Goal: Task Accomplishment & Management: Use online tool/utility

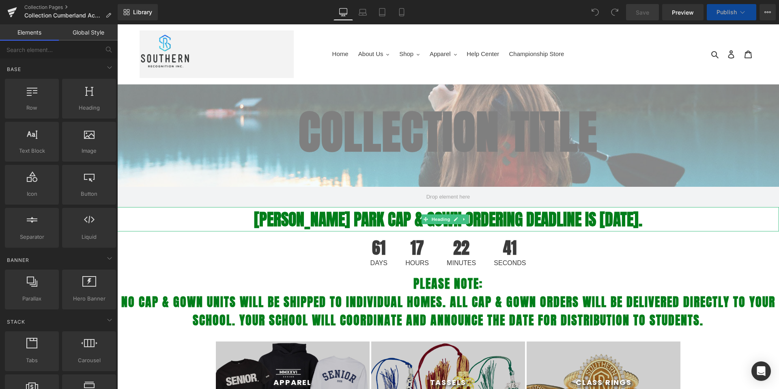
click at [393, 226] on strong "[PERSON_NAME] PARK CAP & GOWN ORDERING DEADLINE IS [DATE]." at bounding box center [448, 219] width 388 height 24
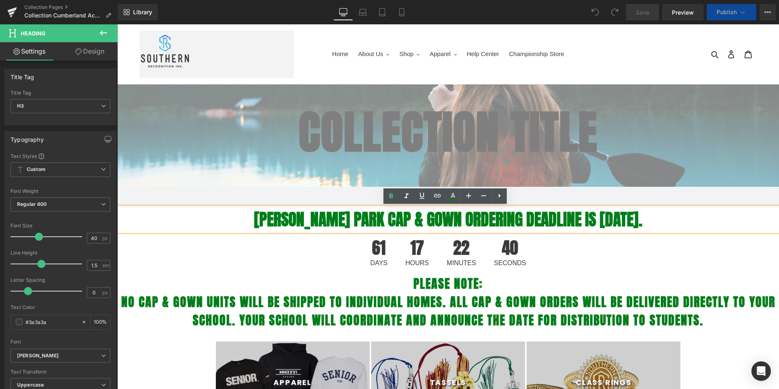
select select "L"
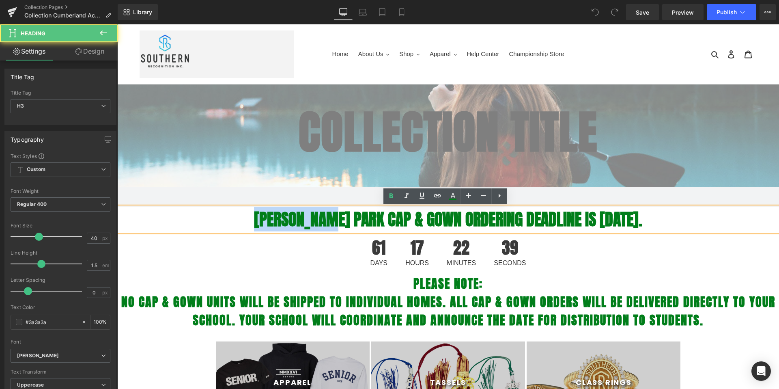
drag, startPoint x: 328, startPoint y: 215, endPoint x: 249, endPoint y: 208, distance: 79.4
click at [254, 208] on strong "[PERSON_NAME] PARK CAP & GOWN ORDERING DEADLINE IS [DATE]." at bounding box center [448, 219] width 388 height 24
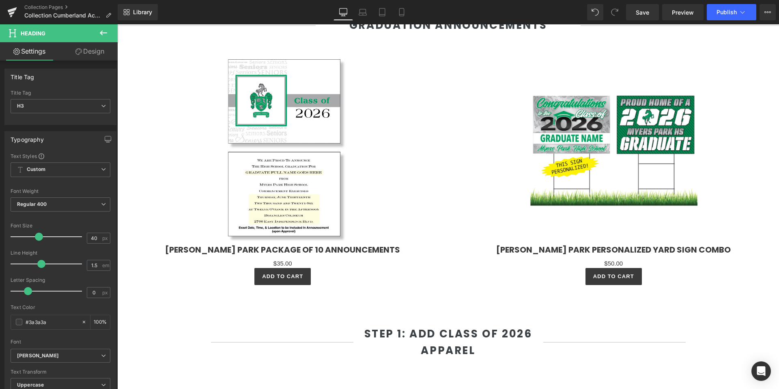
scroll to position [408, 0]
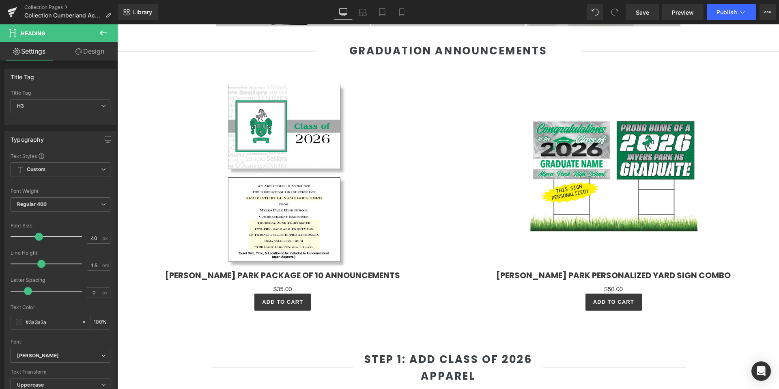
click at [400, 153] on div "Sale Off" at bounding box center [282, 174] width 315 height 189
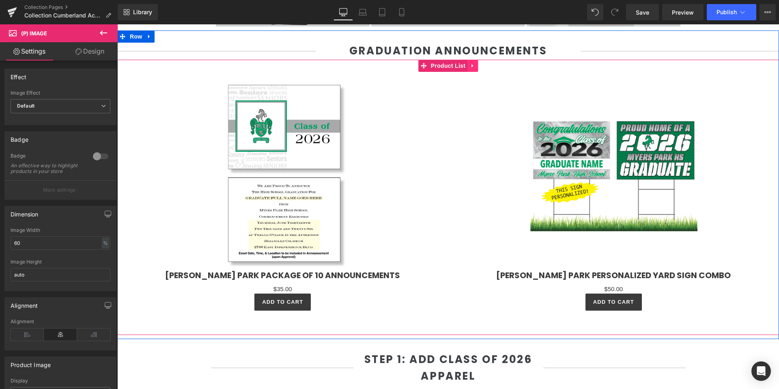
click at [472, 65] on icon at bounding box center [473, 65] width 6 height 6
click at [477, 66] on icon at bounding box center [478, 66] width 6 height 6
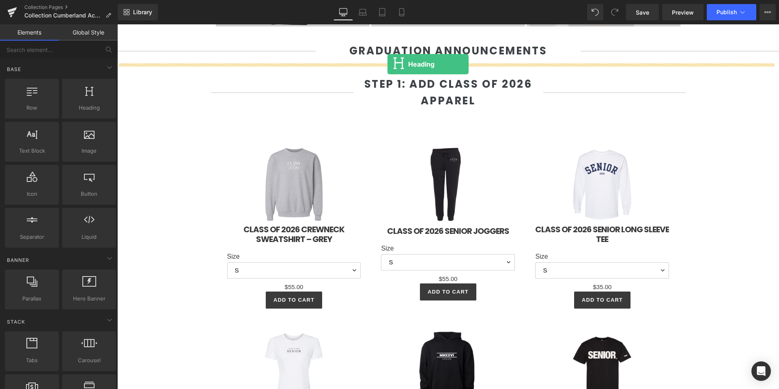
drag, startPoint x: 191, startPoint y: 119, endPoint x: 387, endPoint y: 64, distance: 203.4
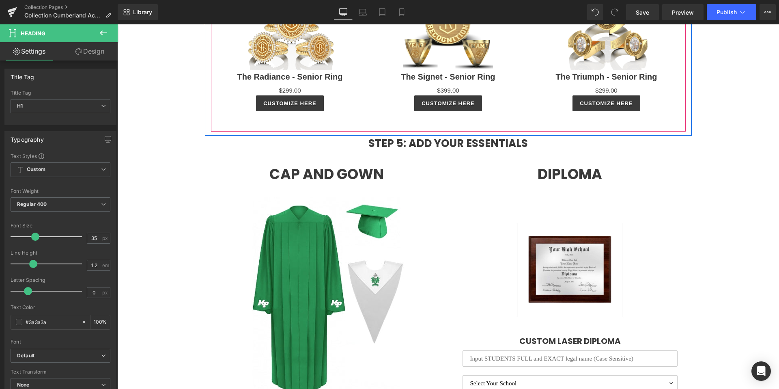
scroll to position [1927, 0]
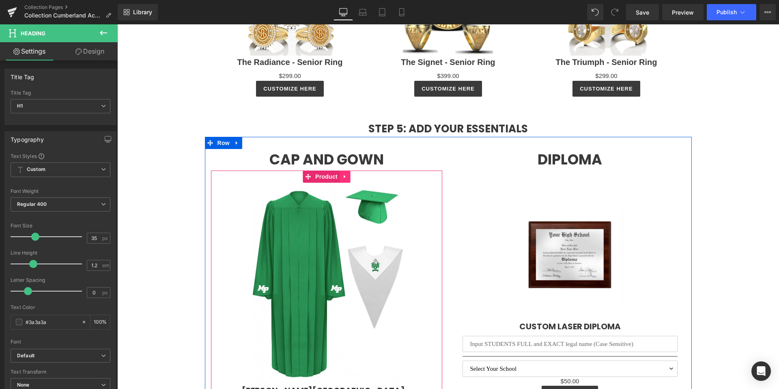
click at [344, 171] on link at bounding box center [345, 176] width 11 height 12
click at [345, 172] on link at bounding box center [350, 176] width 11 height 12
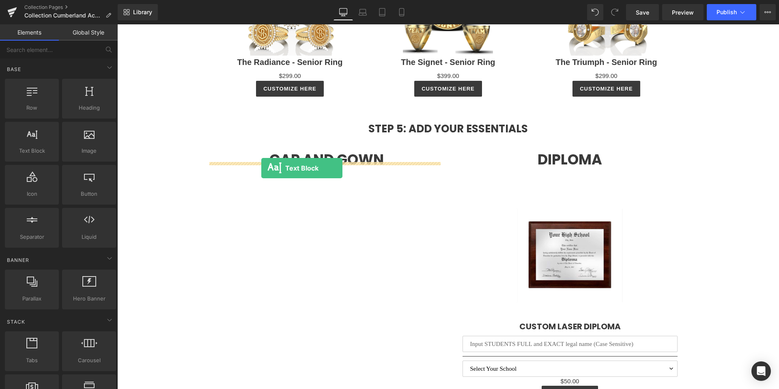
drag, startPoint x: 154, startPoint y: 157, endPoint x: 261, endPoint y: 168, distance: 108.0
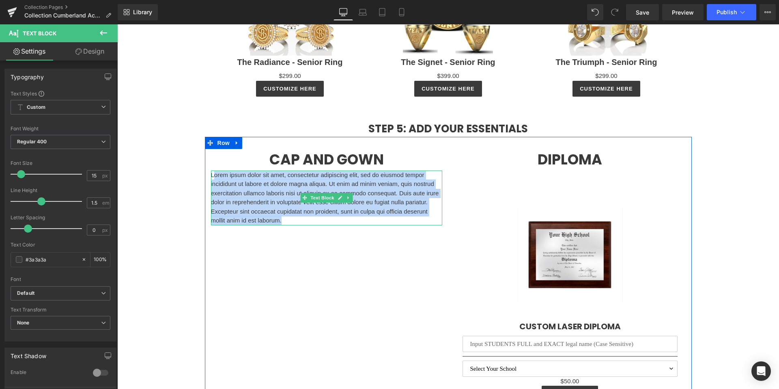
drag, startPoint x: 282, startPoint y: 211, endPoint x: 210, endPoint y: 167, distance: 84.3
click at [211, 170] on p "Lorem ipsum dolor sit amet, consectetur adipiscing elit, sed do eiusmod tempor …" at bounding box center [326, 197] width 231 height 55
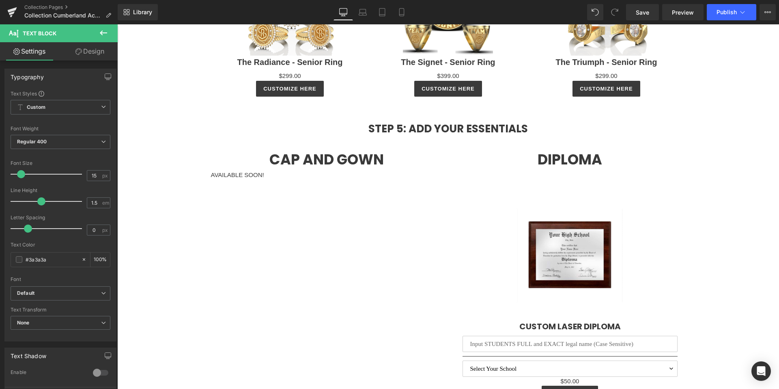
click at [101, 34] on icon at bounding box center [103, 32] width 7 height 5
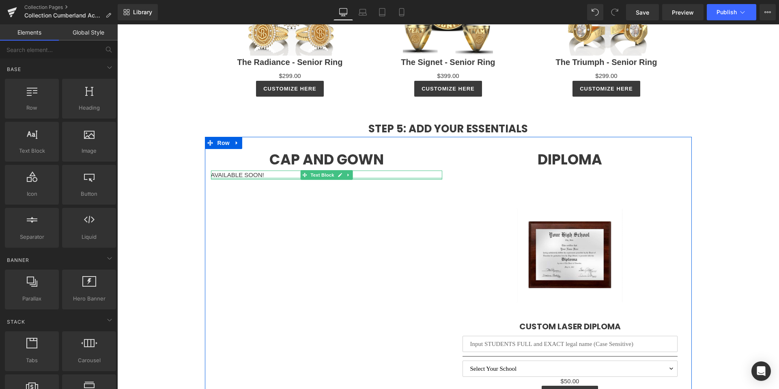
click at [231, 177] on div at bounding box center [326, 178] width 231 height 2
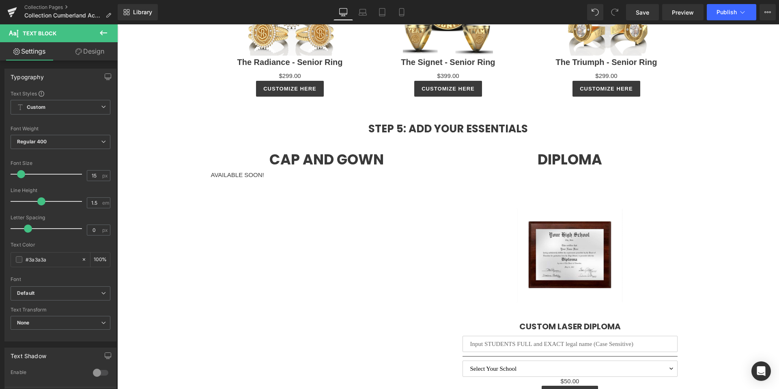
click at [101, 55] on link "Design" at bounding box center [89, 51] width 59 height 18
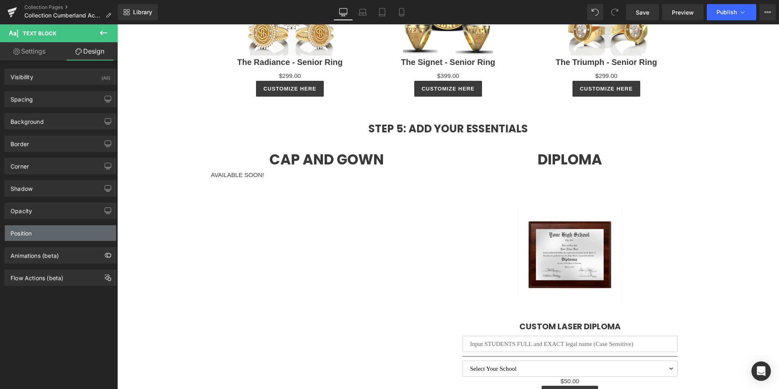
click at [45, 234] on div "Position" at bounding box center [60, 232] width 111 height 15
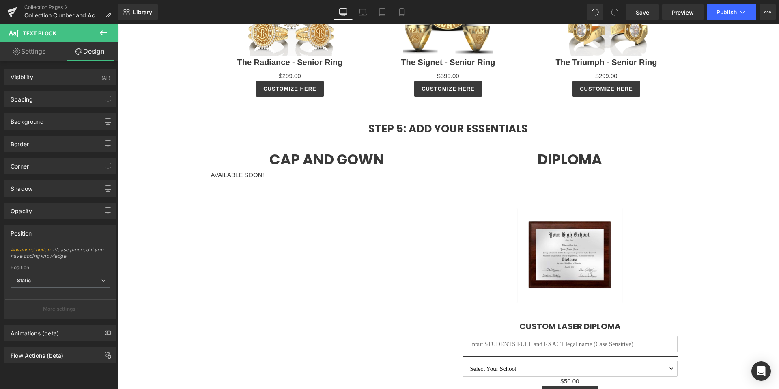
click at [31, 51] on link "Settings" at bounding box center [29, 51] width 59 height 18
type input "100"
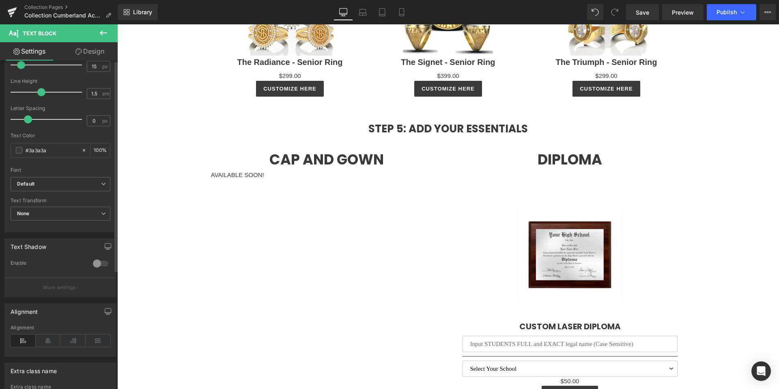
scroll to position [185, 0]
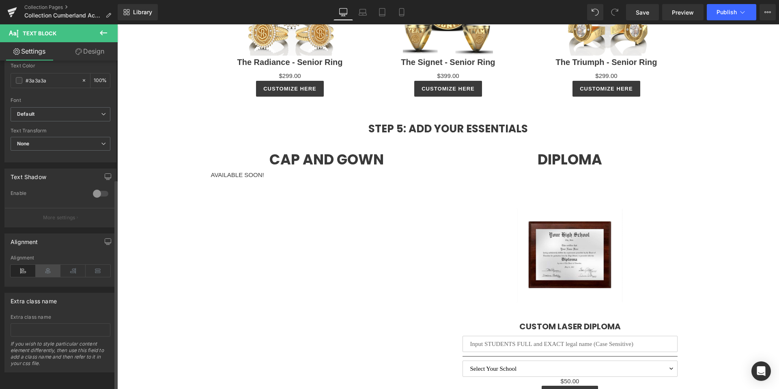
click at [53, 264] on icon at bounding box center [48, 270] width 25 height 12
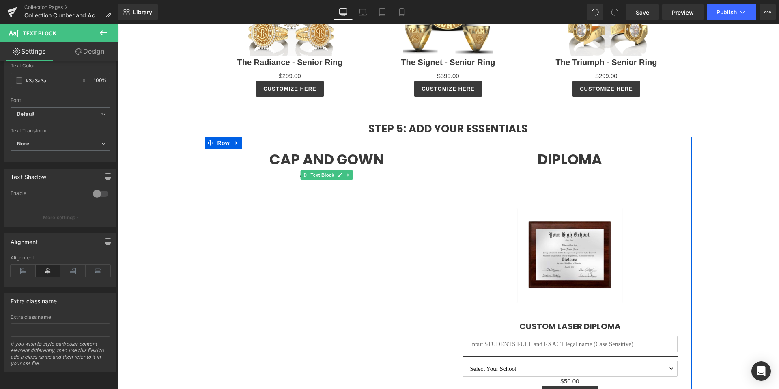
click at [361, 170] on p "AVAILABLE SOON!" at bounding box center [326, 174] width 231 height 9
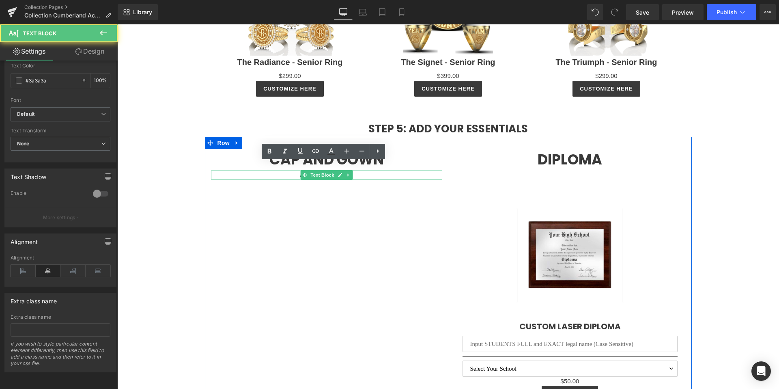
click at [361, 170] on p "AVAILABLE SOON!" at bounding box center [326, 174] width 231 height 9
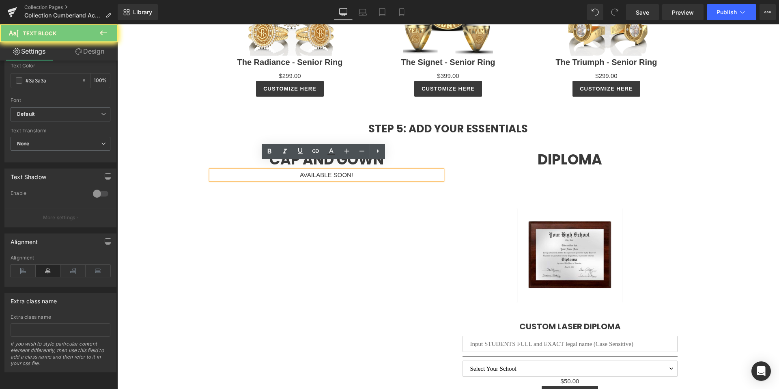
click at [361, 170] on p "AVAILABLE SOON!" at bounding box center [326, 174] width 231 height 9
click at [368, 249] on div "Cap and Gown Heading AVAILABLE SOON! Text Block Diploma Heading Sale Off (P) Im…" at bounding box center [448, 284] width 487 height 294
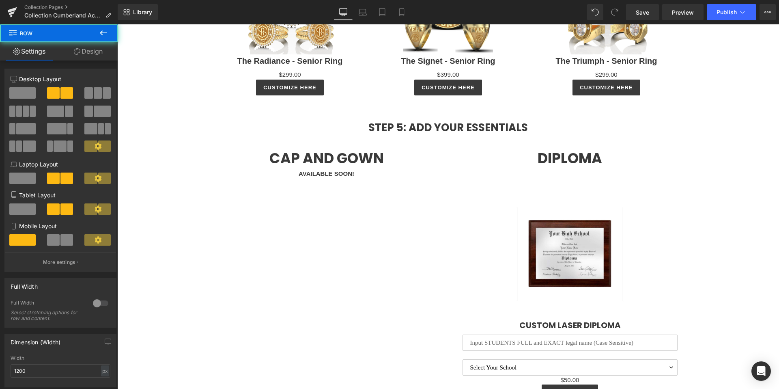
scroll to position [1928, 0]
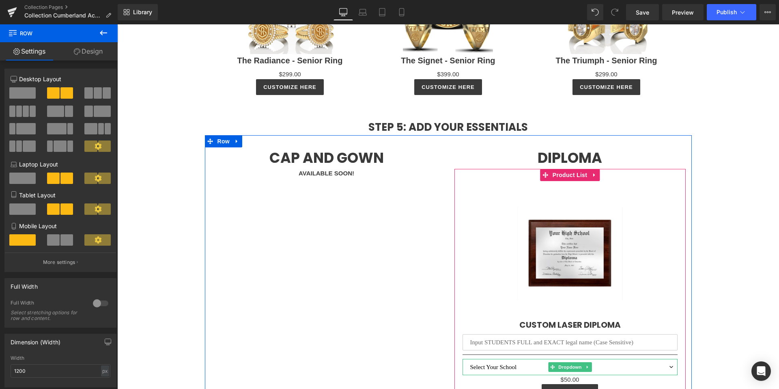
click at [503, 359] on select "Select Your School [PERSON_NAME][GEOGRAPHIC_DATA]" at bounding box center [569, 367] width 215 height 16
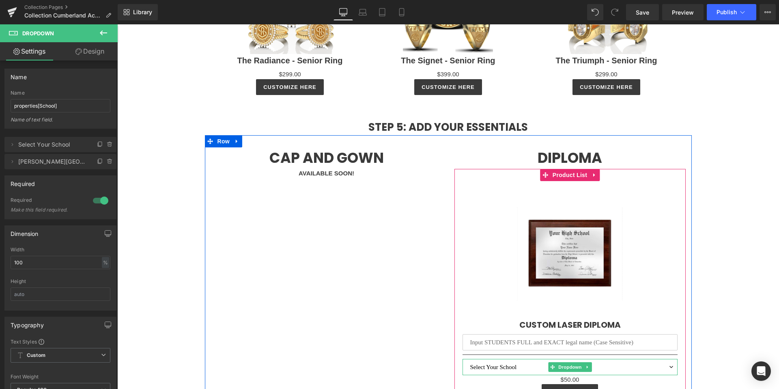
select select "[PERSON_NAME][GEOGRAPHIC_DATA]"
click at [462, 359] on select "Select Your School [PERSON_NAME][GEOGRAPHIC_DATA]" at bounding box center [569, 367] width 215 height 16
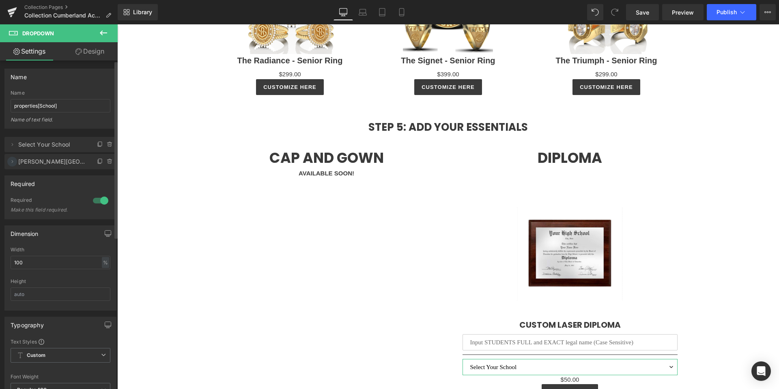
click at [11, 162] on icon at bounding box center [12, 161] width 6 height 6
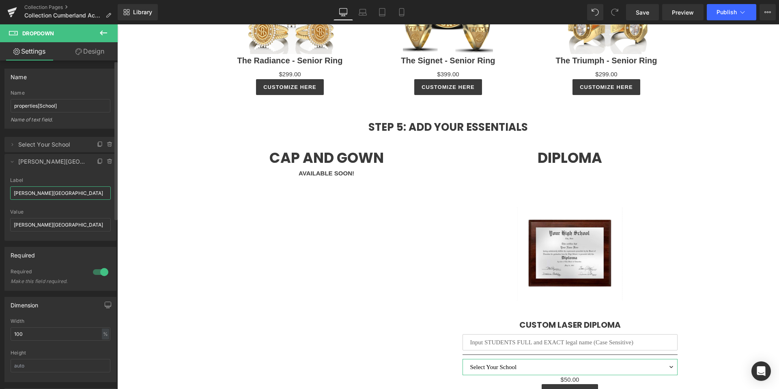
click at [48, 196] on input "[PERSON_NAME][GEOGRAPHIC_DATA]" at bounding box center [60, 192] width 101 height 13
type input "Cumberland Academy Virtual"
click at [59, 200] on div "Label Cumberland Academy Virtual" at bounding box center [60, 193] width 101 height 32
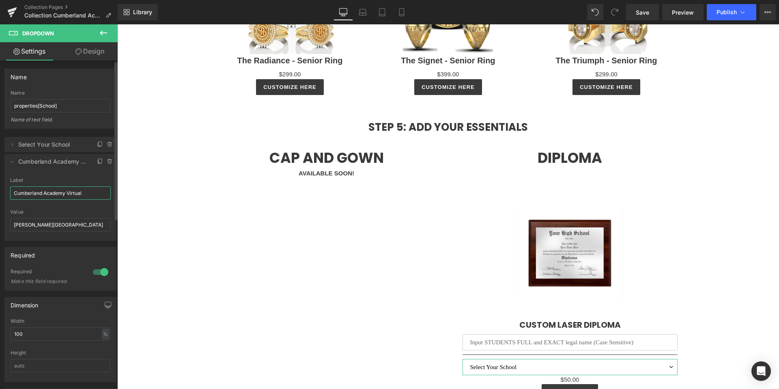
click at [62, 194] on input "Cumberland Academy Virtual" at bounding box center [60, 192] width 101 height 13
click at [71, 226] on input "[PERSON_NAME][GEOGRAPHIC_DATA]" at bounding box center [60, 224] width 101 height 13
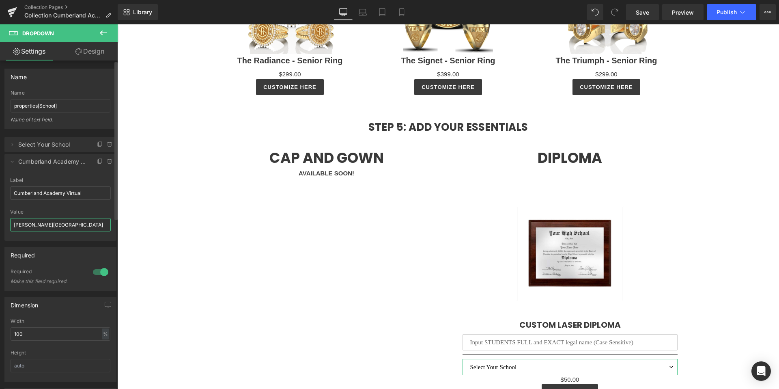
click at [71, 226] on input "[PERSON_NAME][GEOGRAPHIC_DATA]" at bounding box center [60, 224] width 101 height 13
paste input "[GEOGRAPHIC_DATA] [GEOGRAPHIC_DATA]"
type input "Cumberland Academy Virtual"
drag, startPoint x: 652, startPoint y: 8, endPoint x: 519, endPoint y: 29, distance: 134.7
click at [652, 8] on link "Save" at bounding box center [642, 12] width 33 height 16
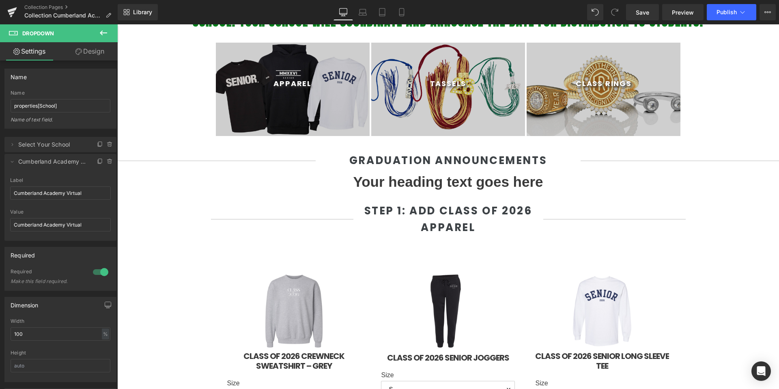
scroll to position [288, 0]
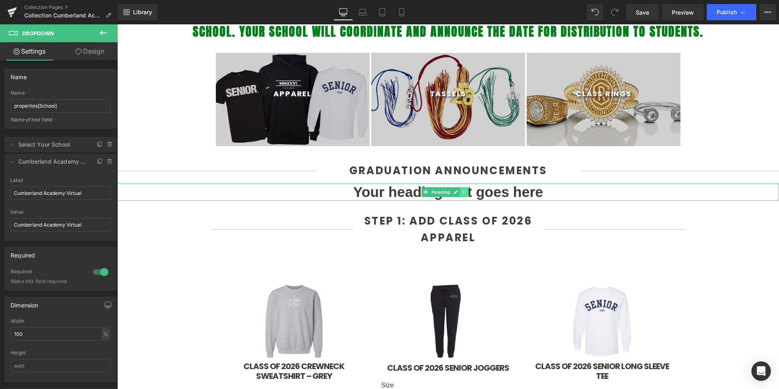
click at [468, 193] on link at bounding box center [464, 192] width 9 height 10
click at [468, 194] on icon at bounding box center [469, 191] width 4 height 4
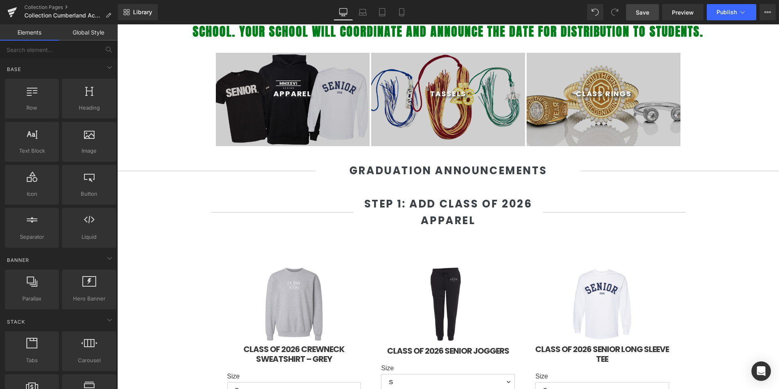
click at [645, 16] on span "Save" at bounding box center [642, 12] width 13 height 9
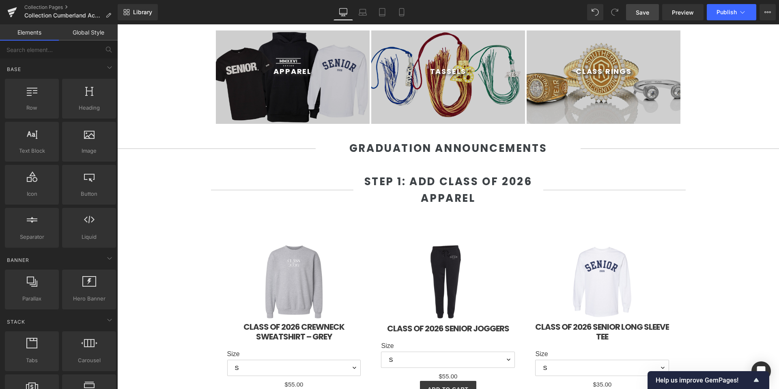
scroll to position [313, 0]
